Goal: Task Accomplishment & Management: Complete application form

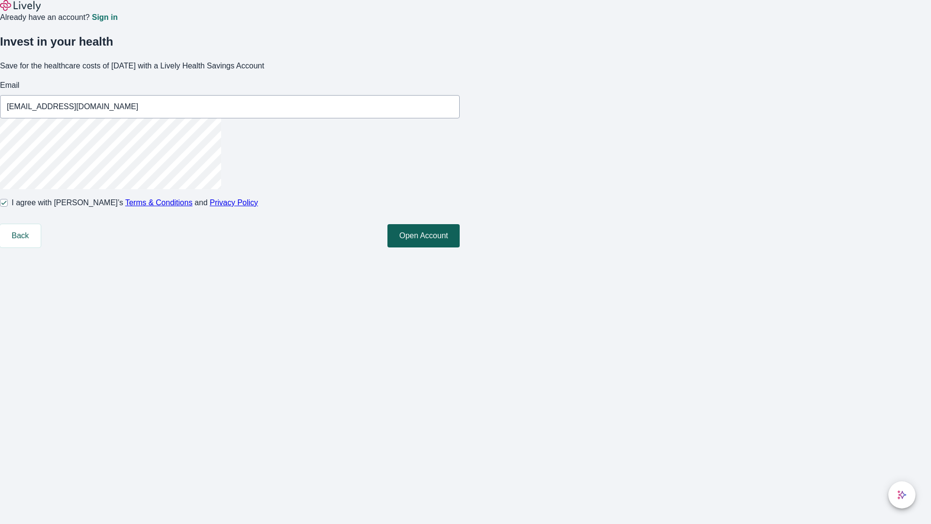
click at [460, 247] on button "Open Account" at bounding box center [424, 235] width 72 height 23
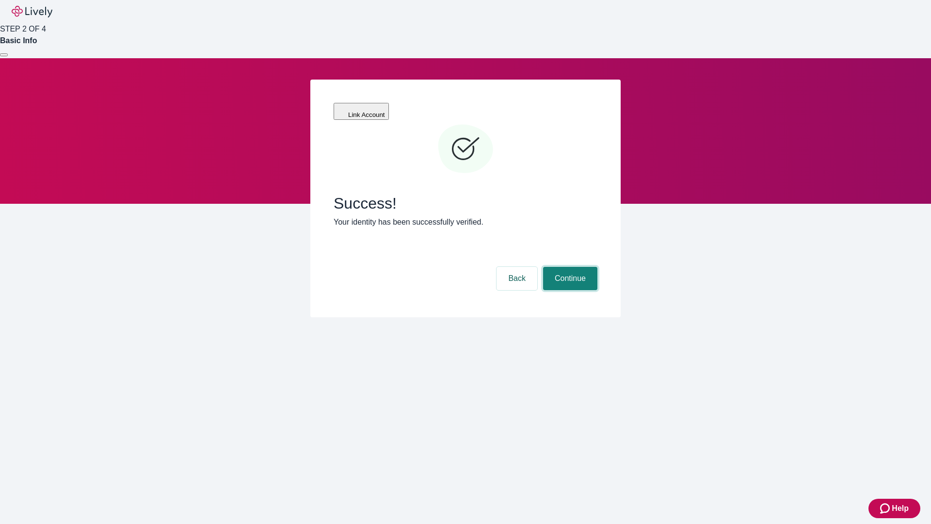
click at [569, 267] on button "Continue" at bounding box center [570, 278] width 54 height 23
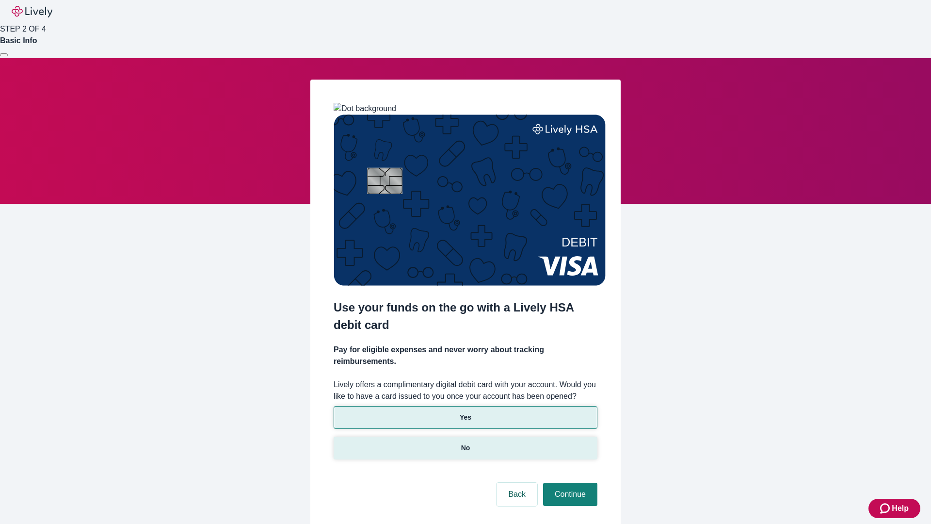
click at [465, 443] on p "No" at bounding box center [465, 448] width 9 height 10
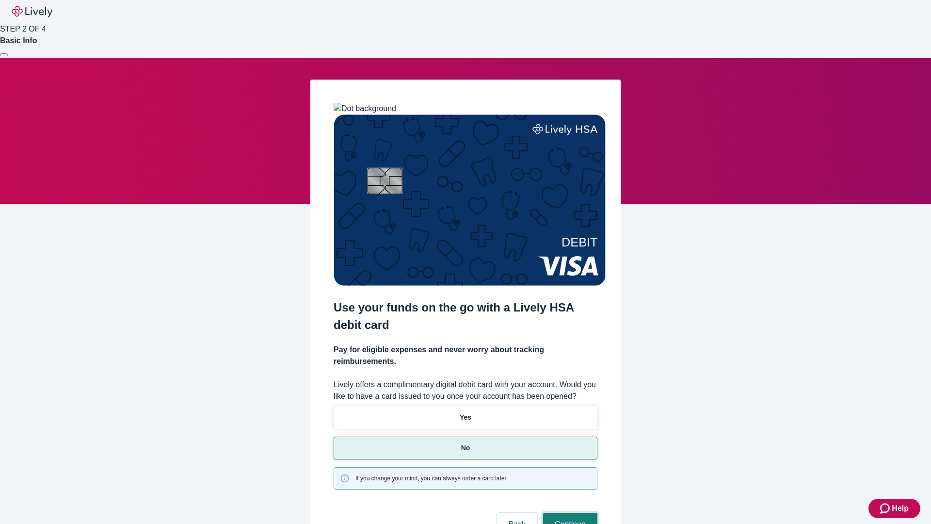
click at [569, 513] on button "Continue" at bounding box center [570, 524] width 54 height 23
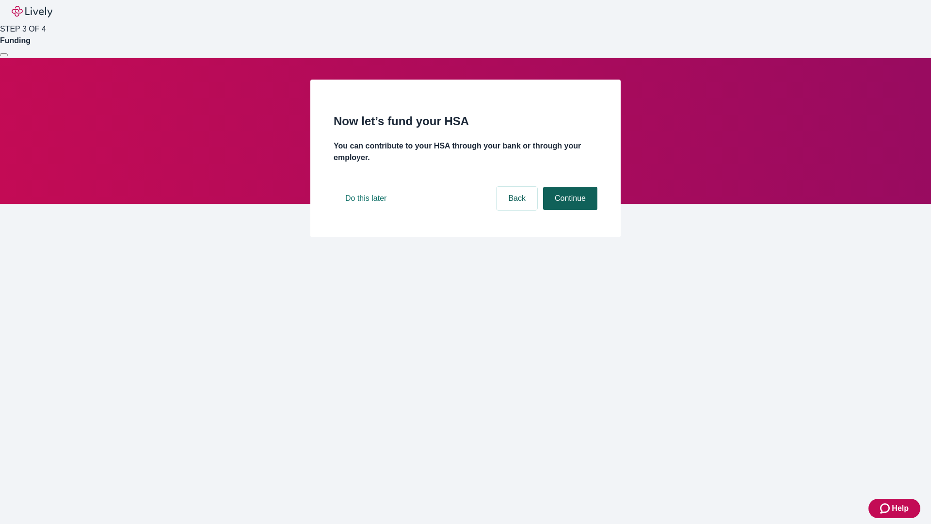
click at [569, 210] on button "Continue" at bounding box center [570, 198] width 54 height 23
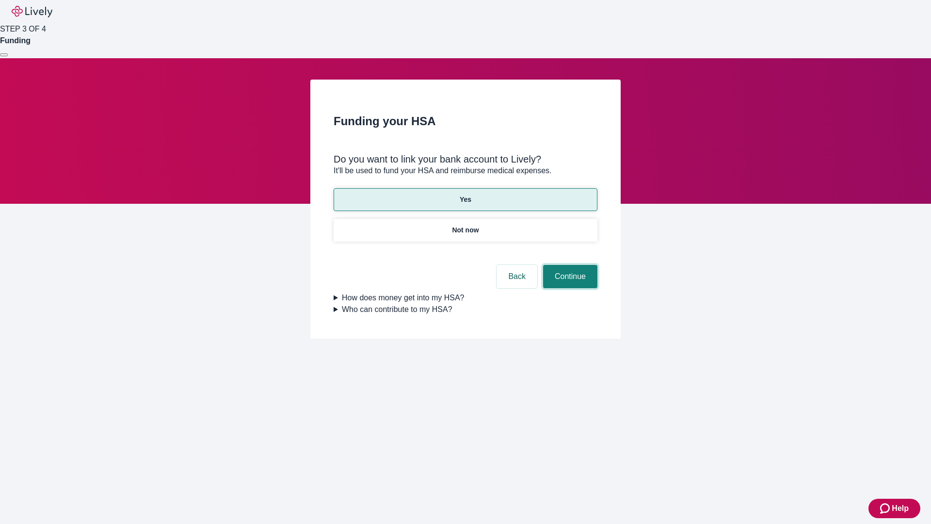
click at [569, 265] on button "Continue" at bounding box center [570, 276] width 54 height 23
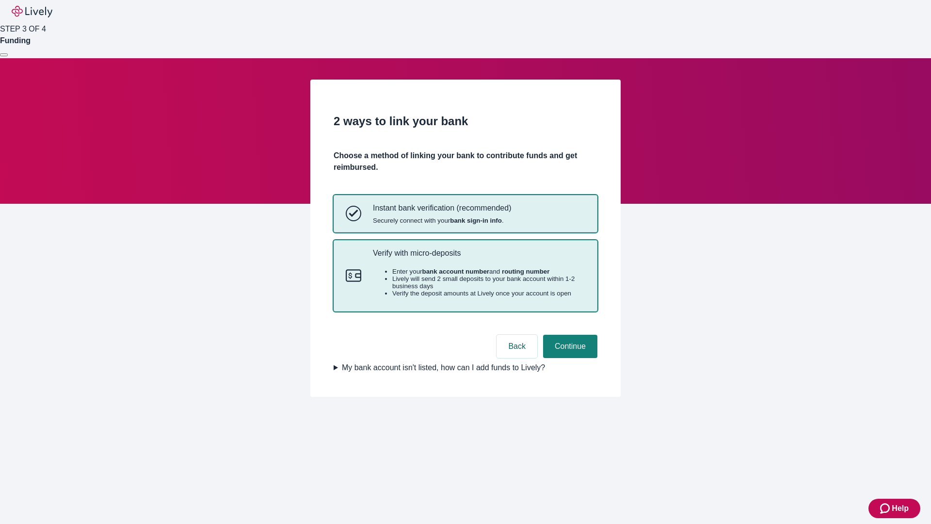
click at [479, 258] on p "Verify with micro-deposits" at bounding box center [479, 252] width 212 height 9
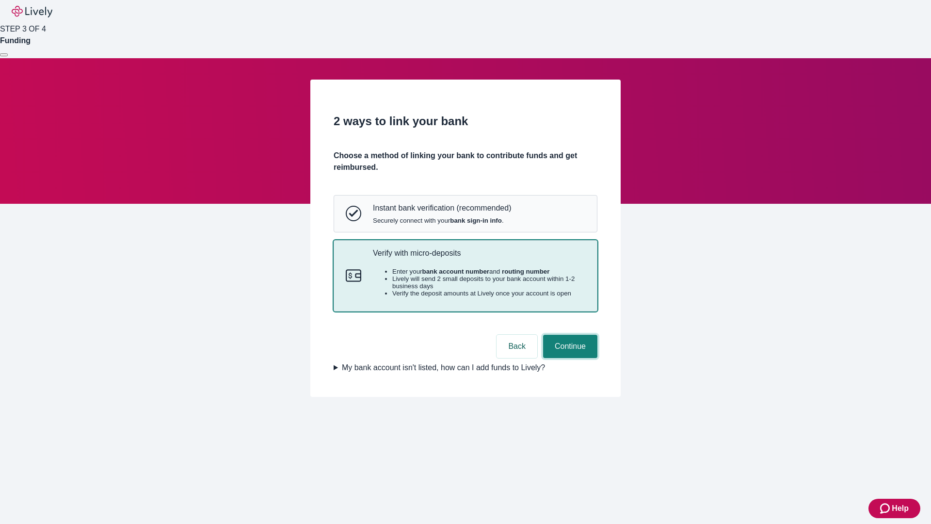
click at [569, 358] on button "Continue" at bounding box center [570, 346] width 54 height 23
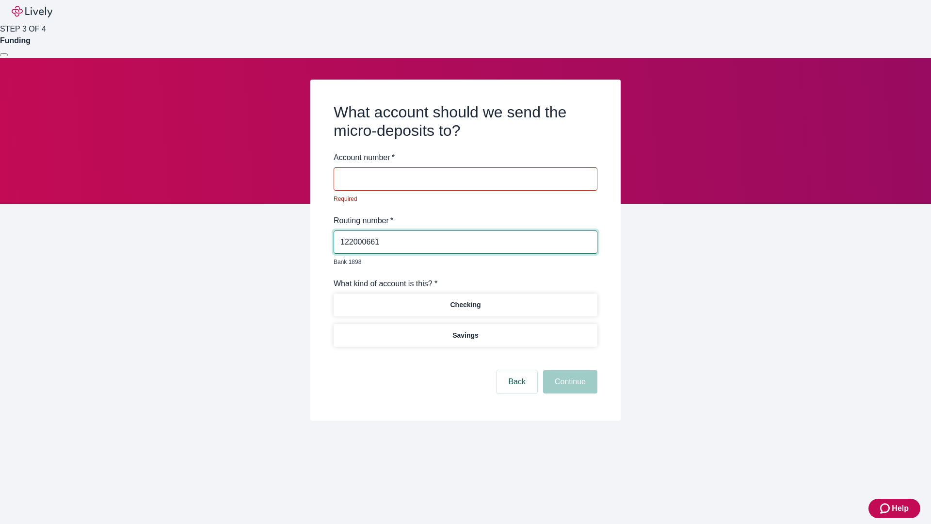
type input "122000661"
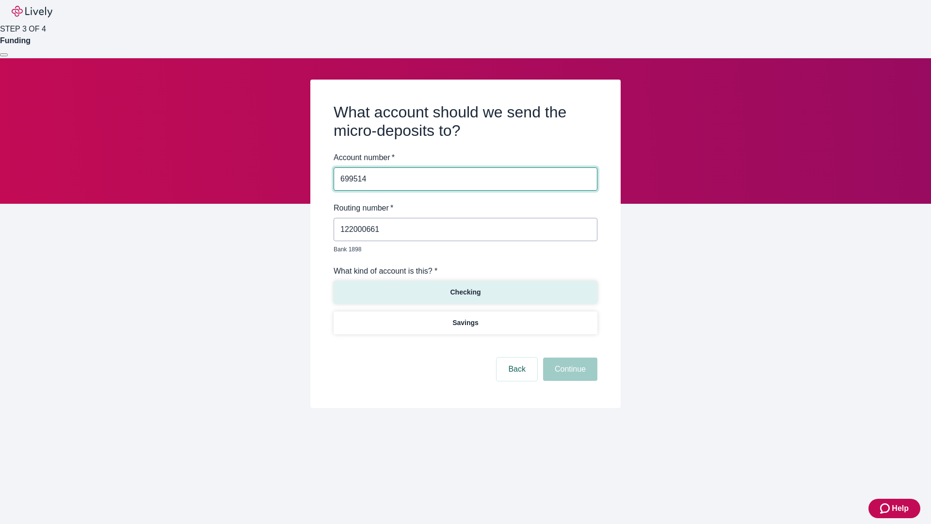
type input "699514"
click at [465, 287] on p "Checking" at bounding box center [465, 292] width 31 height 10
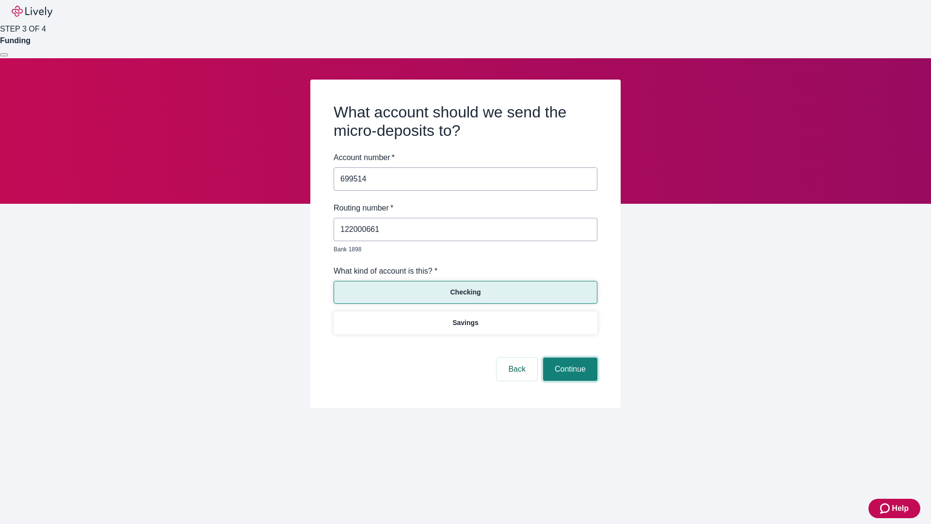
click at [569, 358] on button "Continue" at bounding box center [570, 368] width 54 height 23
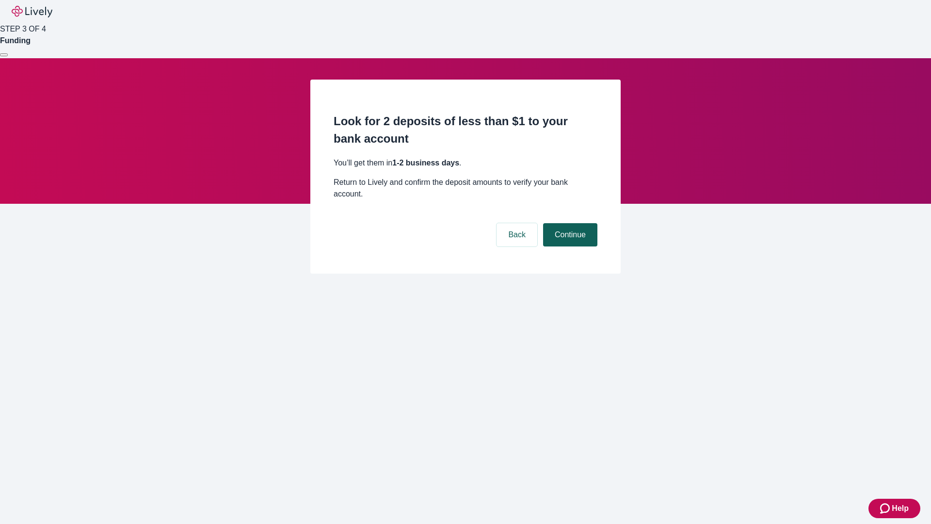
click at [569, 223] on button "Continue" at bounding box center [570, 234] width 54 height 23
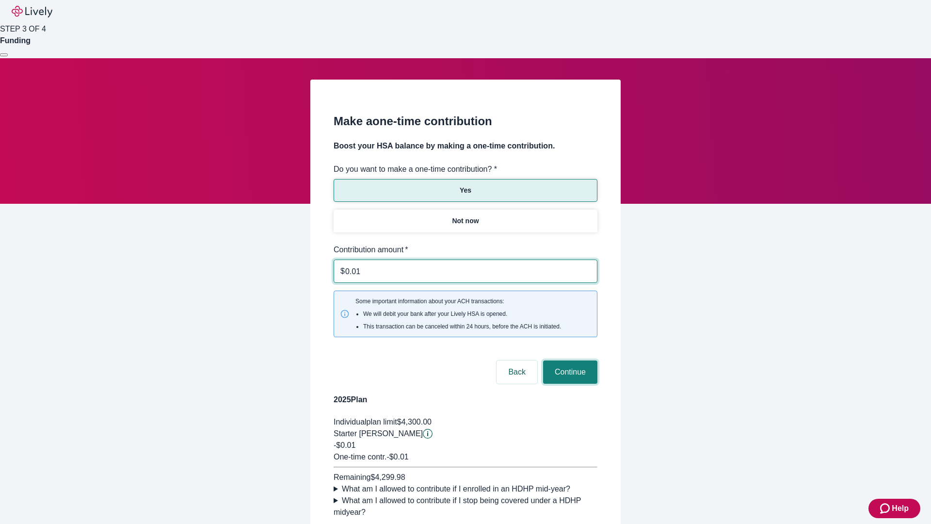
click at [569, 360] on button "Continue" at bounding box center [570, 371] width 54 height 23
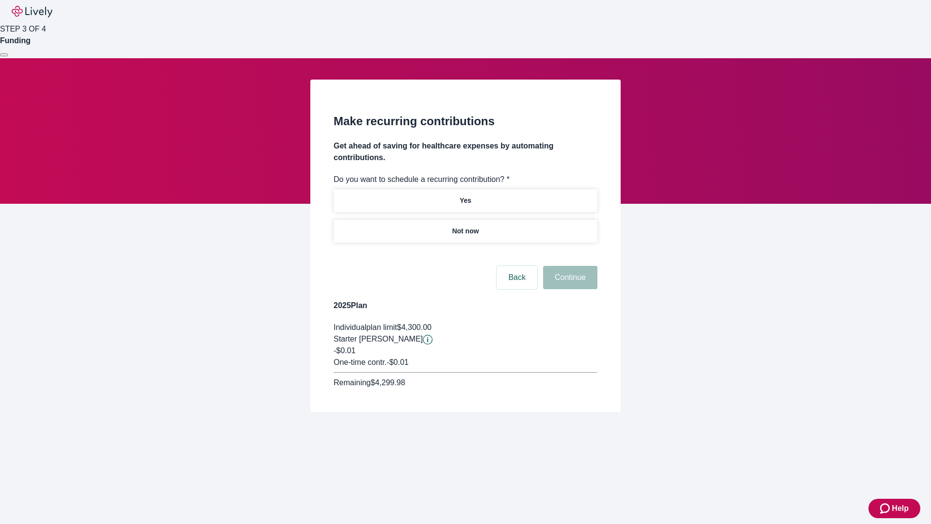
click at [465, 226] on p "Not now" at bounding box center [465, 231] width 27 height 10
click at [569, 266] on button "Continue" at bounding box center [570, 277] width 54 height 23
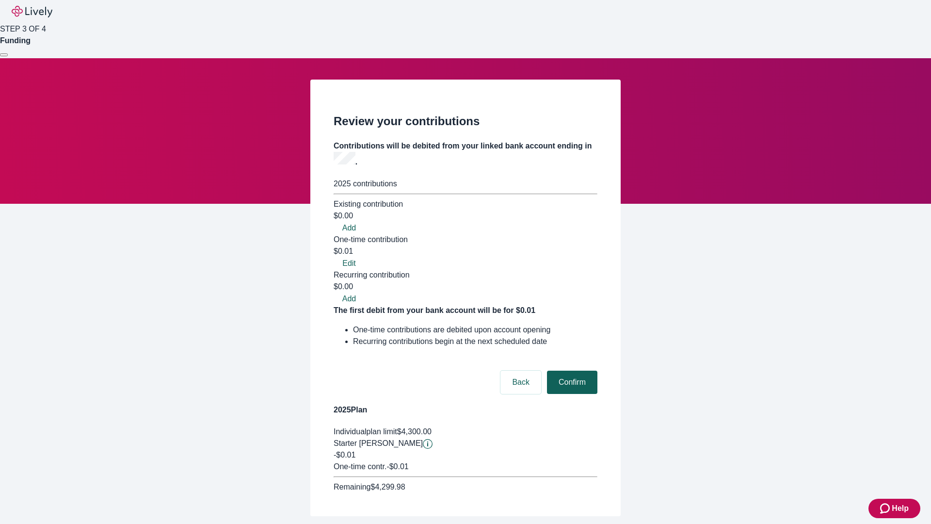
click at [571, 371] on button "Confirm" at bounding box center [572, 382] width 50 height 23
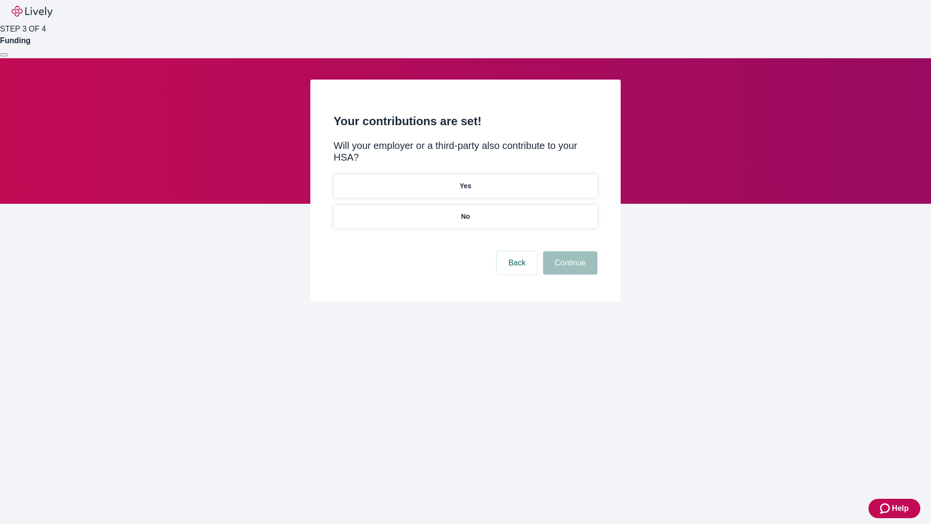
click at [465, 211] on p "No" at bounding box center [465, 216] width 9 height 10
click at [569, 251] on button "Continue" at bounding box center [570, 262] width 54 height 23
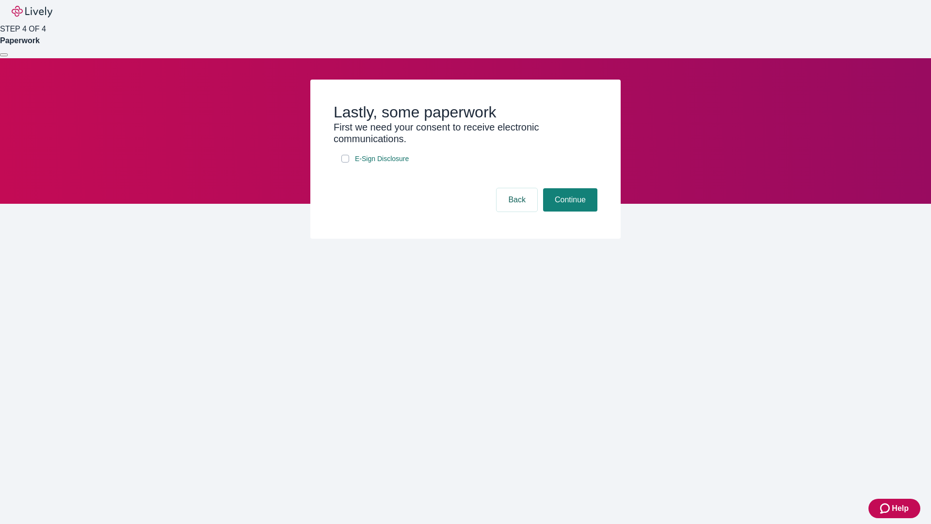
click at [345, 162] on input "E-Sign Disclosure" at bounding box center [345, 159] width 8 height 8
checkbox input "true"
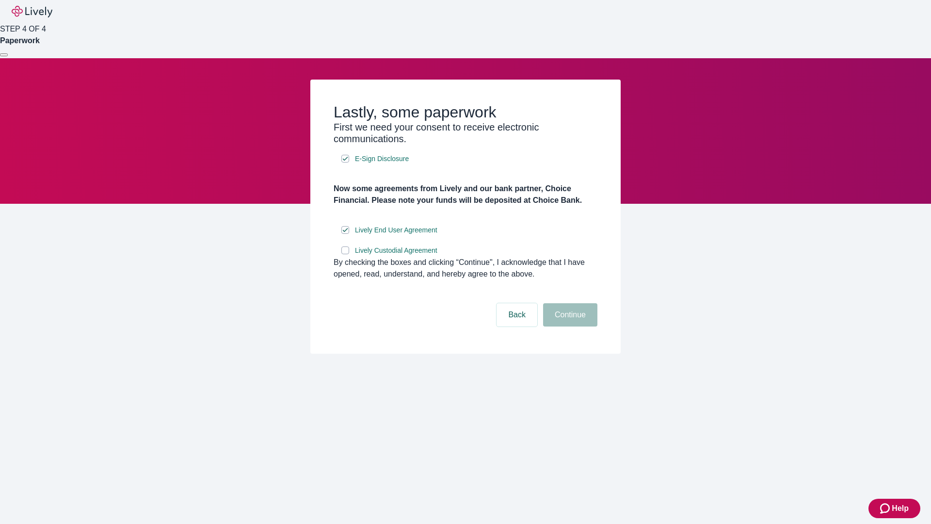
click at [345, 254] on input "Lively Custodial Agreement" at bounding box center [345, 250] width 8 height 8
checkbox input "true"
click at [569, 326] on button "Continue" at bounding box center [570, 314] width 54 height 23
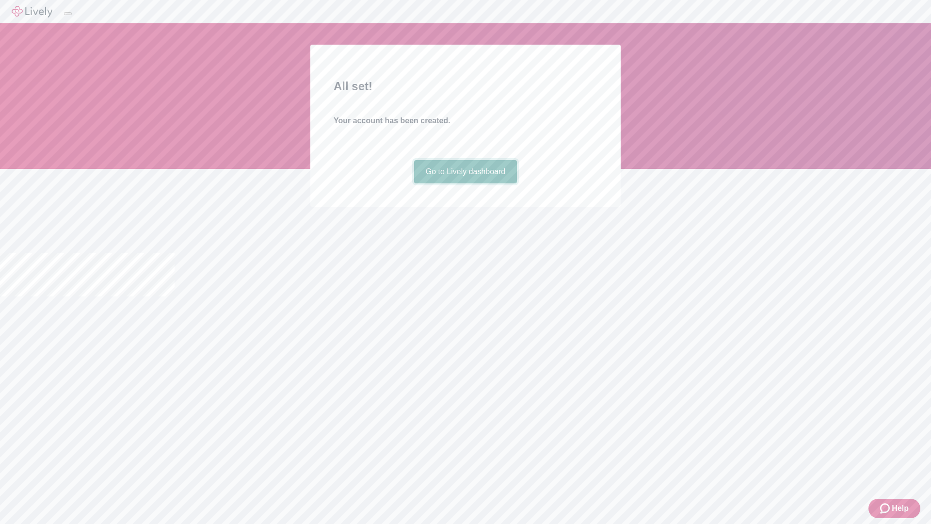
click at [465, 183] on link "Go to Lively dashboard" at bounding box center [465, 171] width 103 height 23
